Goal: Find contact information: Find contact information

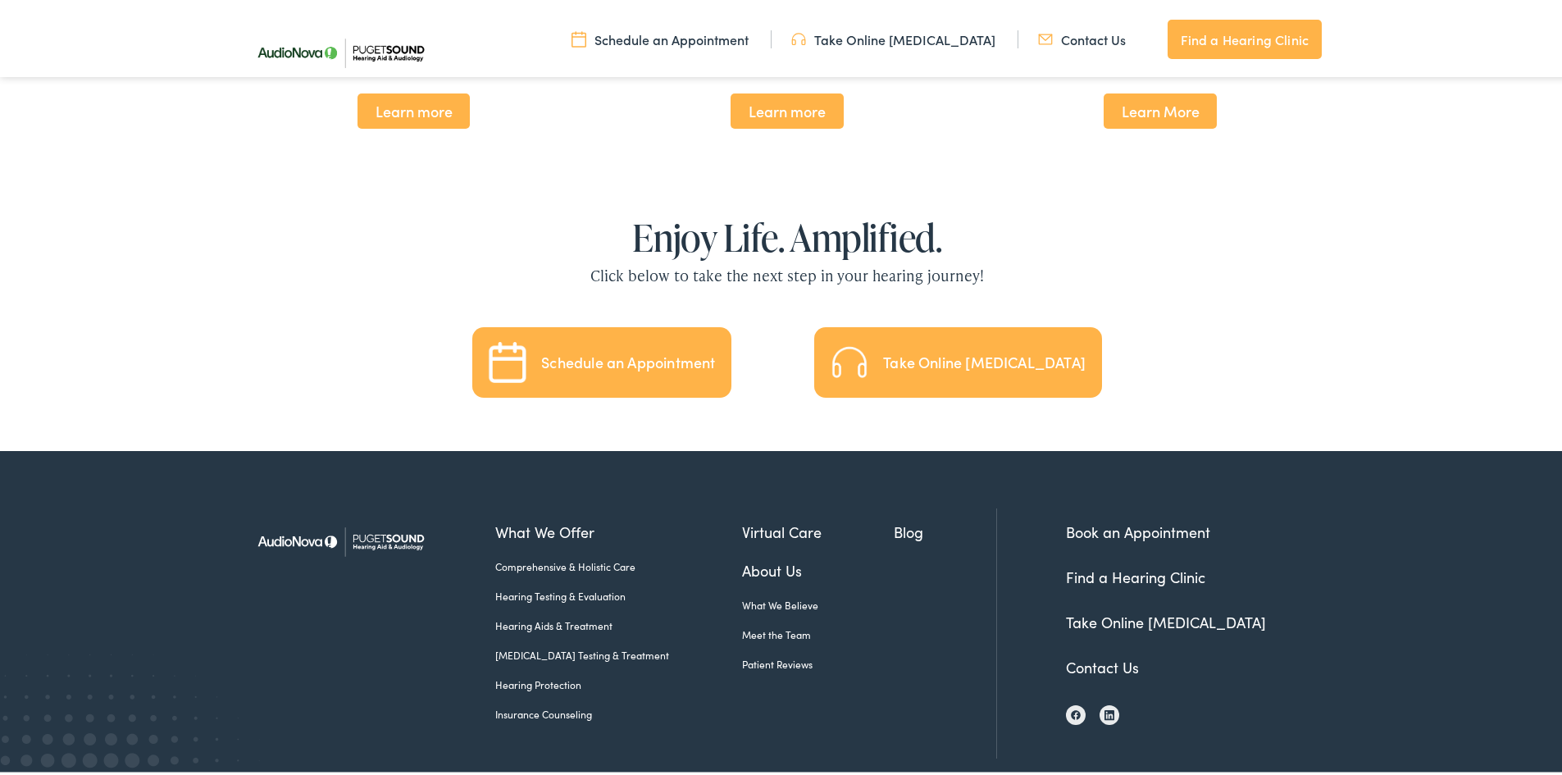
scroll to position [3602, 0]
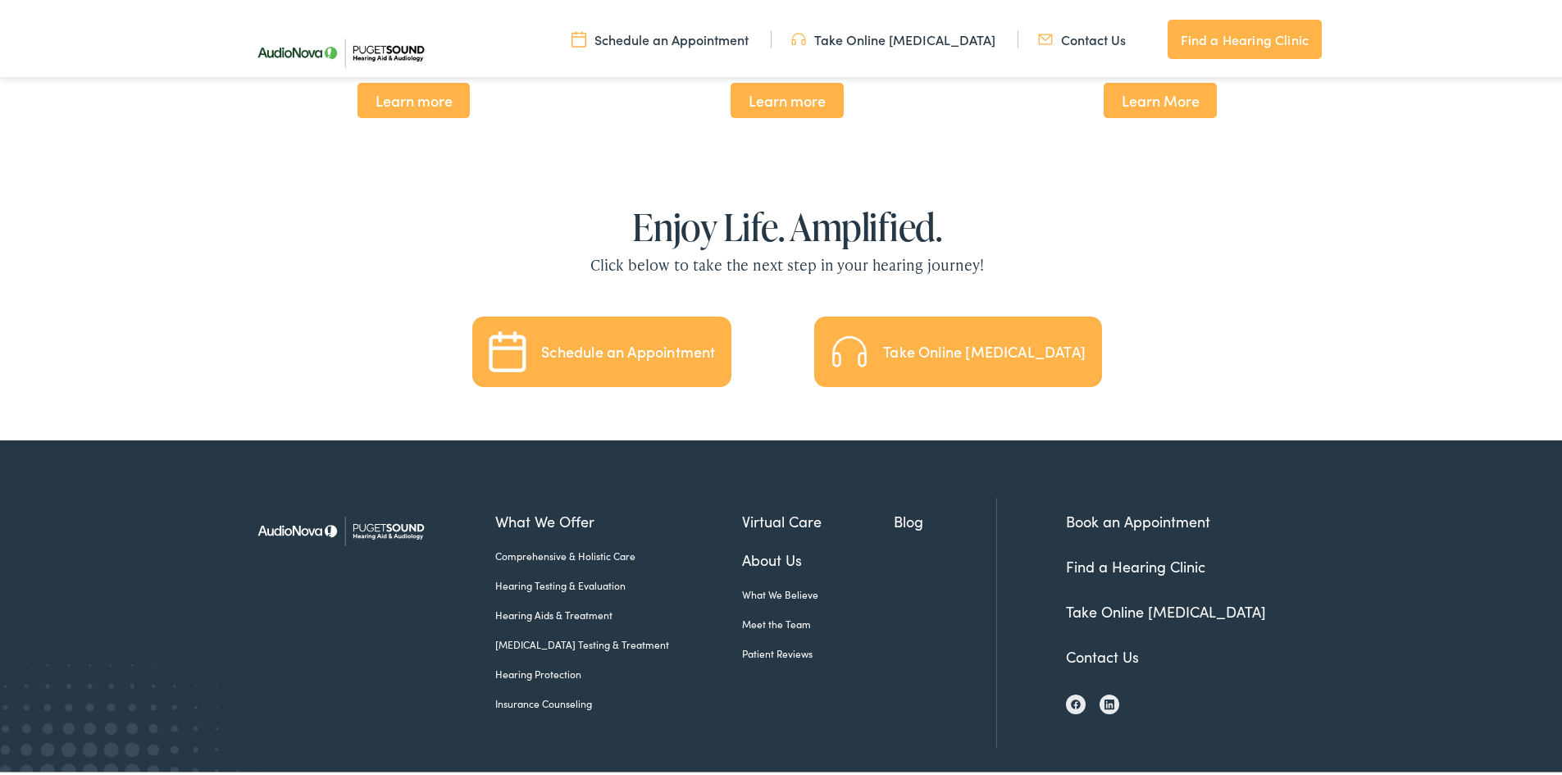
click at [1086, 643] on link "Contact Us" at bounding box center [1102, 653] width 73 height 20
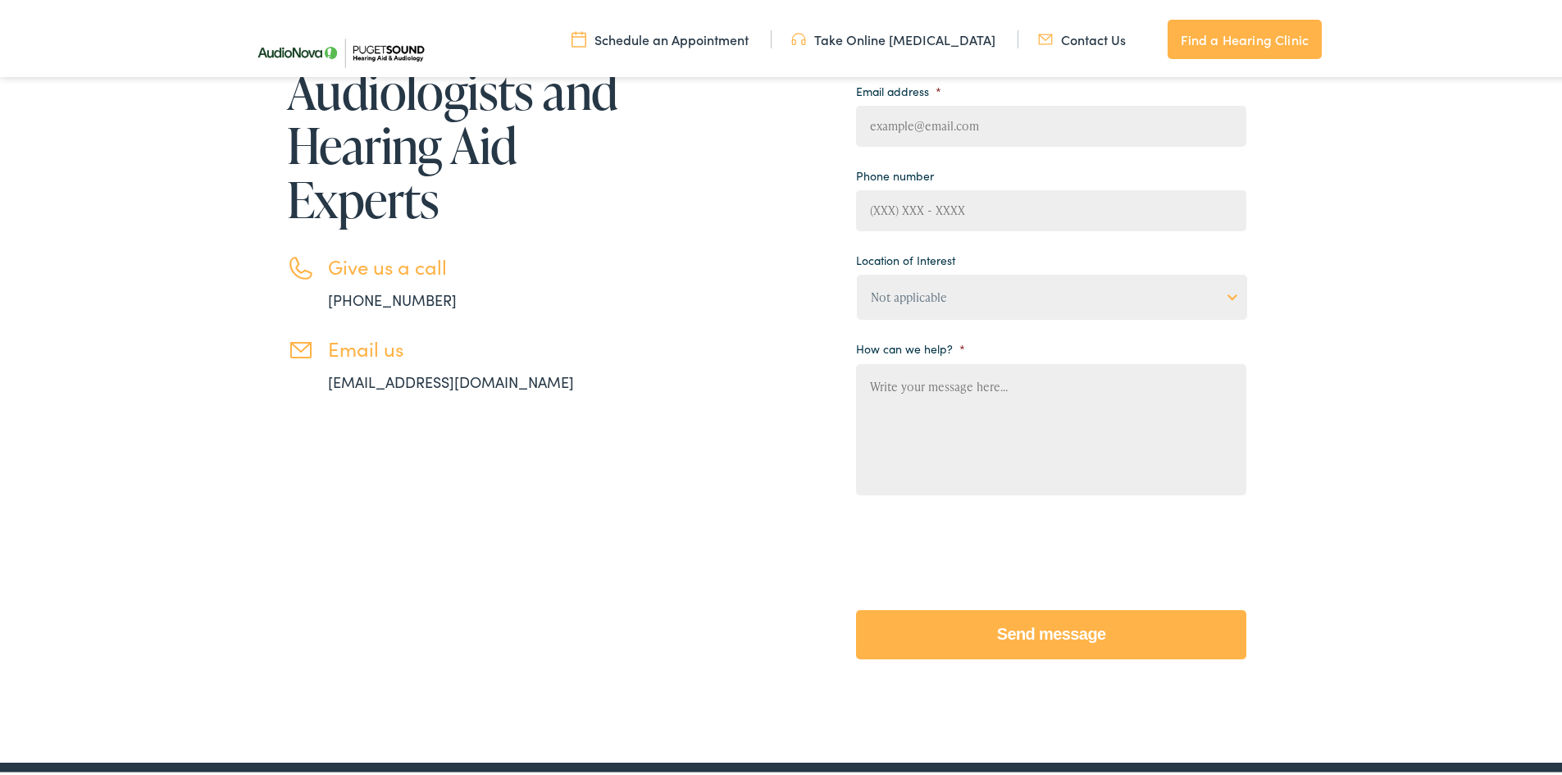
scroll to position [82, 0]
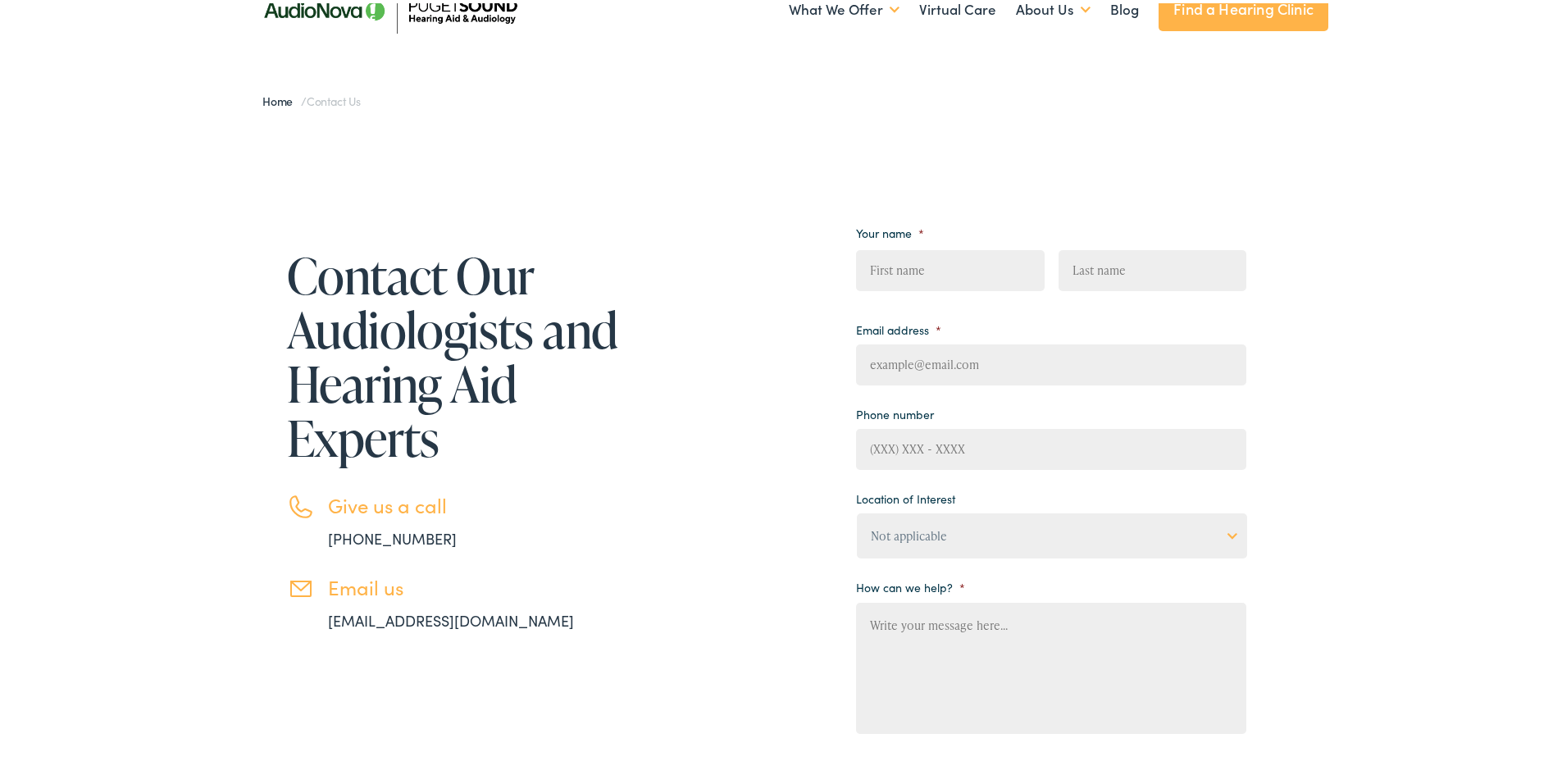
click at [914, 265] on input "First" at bounding box center [950, 267] width 188 height 41
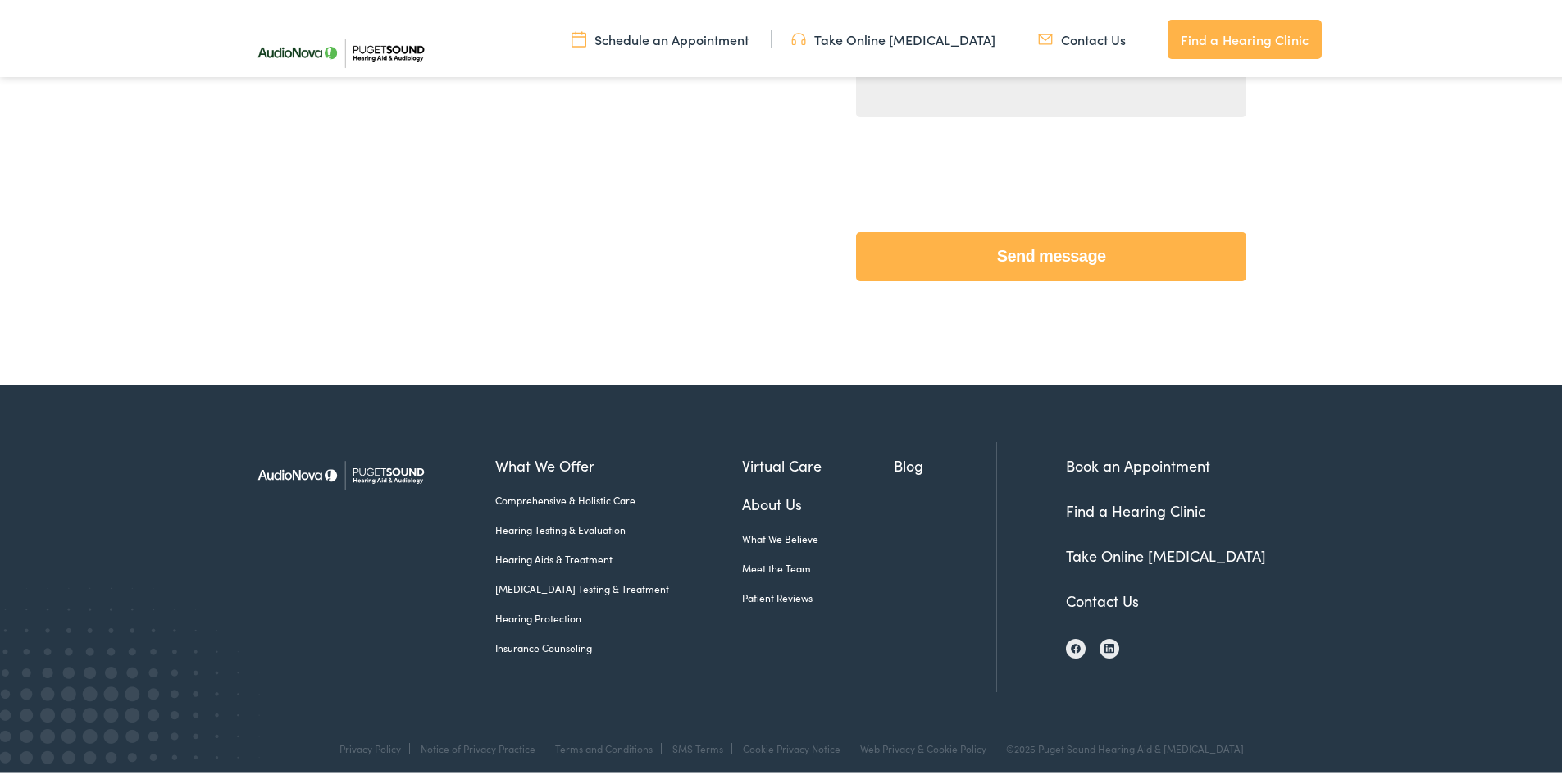
scroll to position [701, 0]
